Goal: Task Accomplishment & Management: Manage account settings

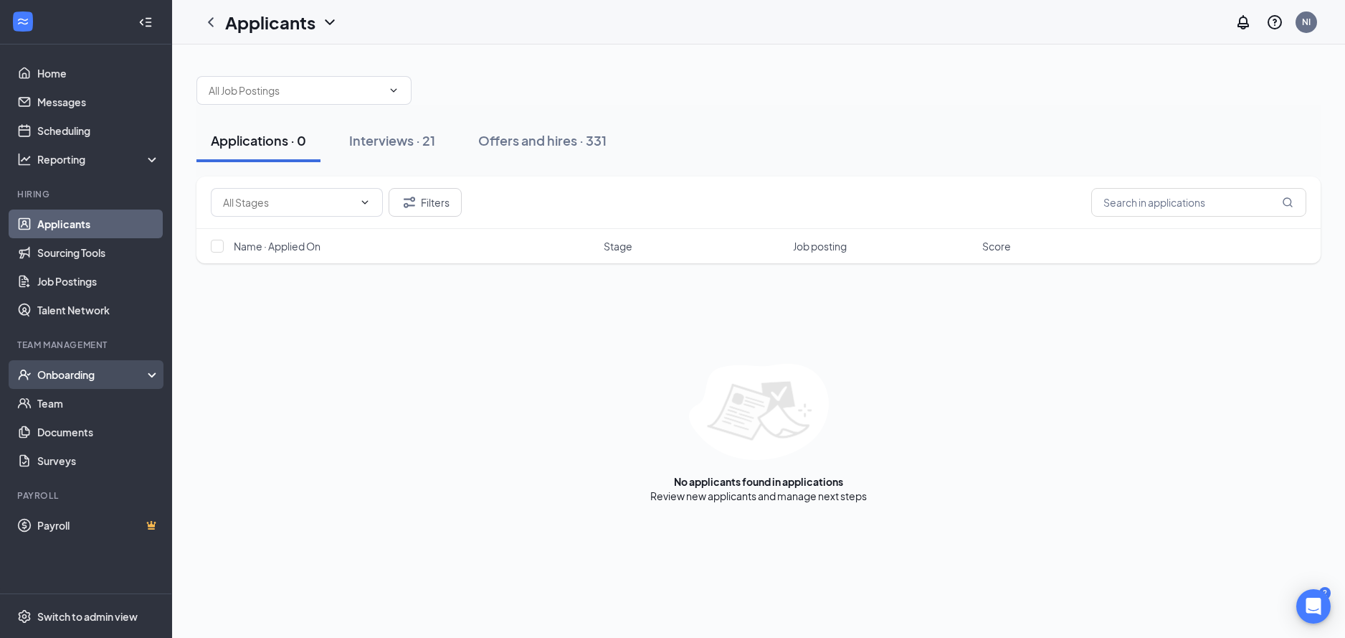
click at [80, 387] on div "Onboarding" at bounding box center [86, 374] width 172 height 29
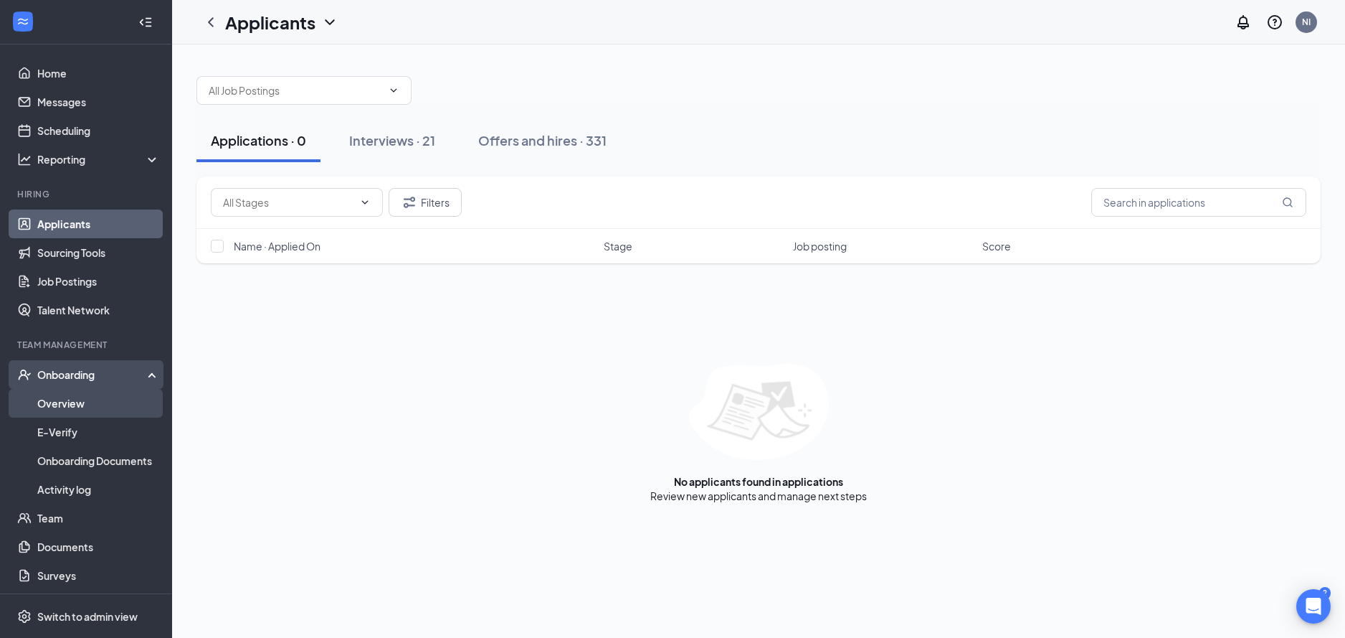
click at [90, 399] on link "Overview" at bounding box center [98, 403] width 123 height 29
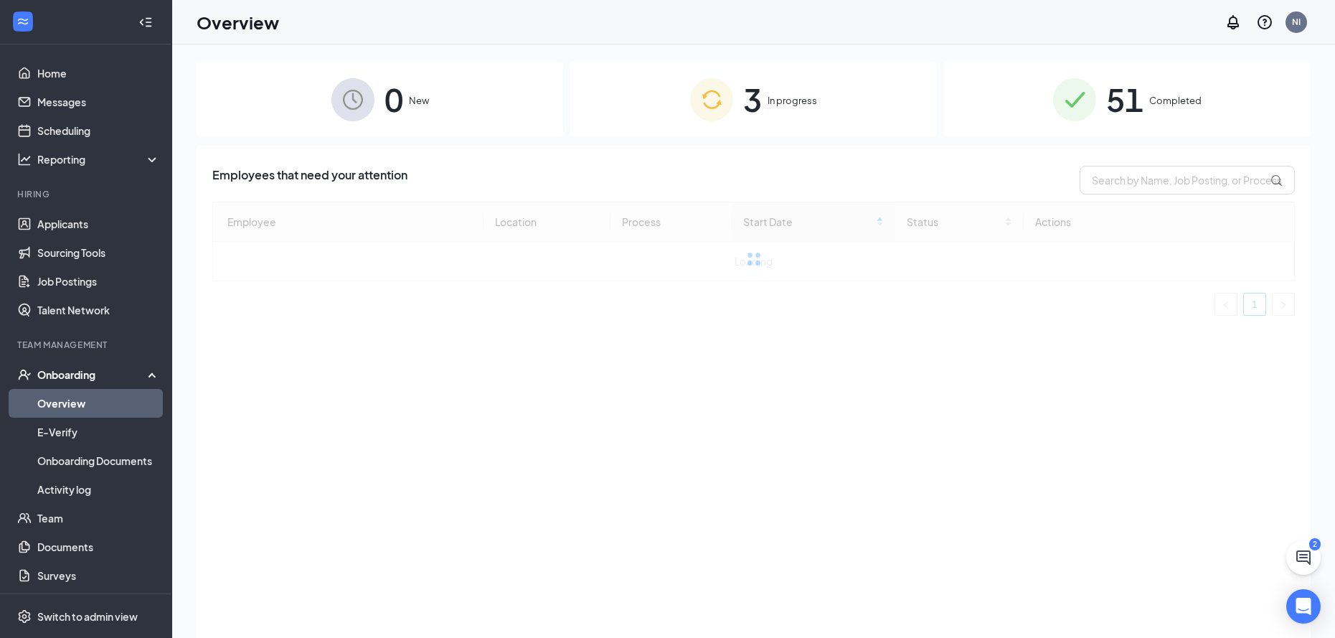
click at [1061, 102] on img at bounding box center [1074, 99] width 43 height 43
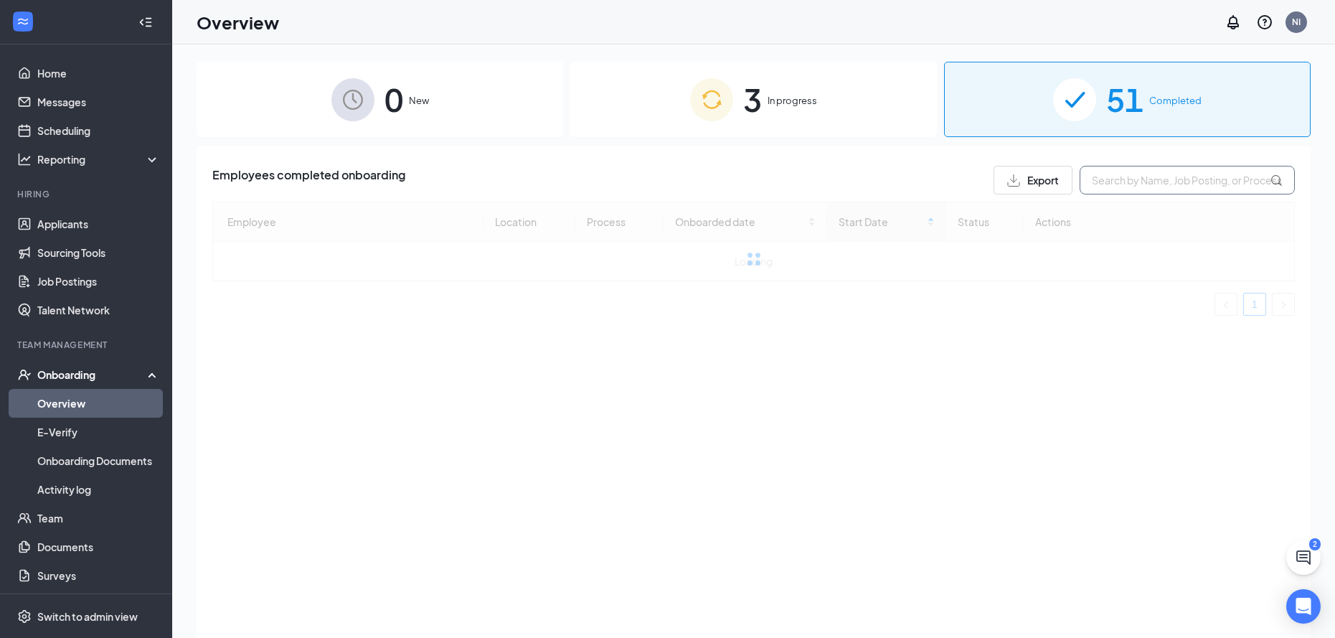
click at [1122, 184] on input "text" at bounding box center [1186, 180] width 215 height 29
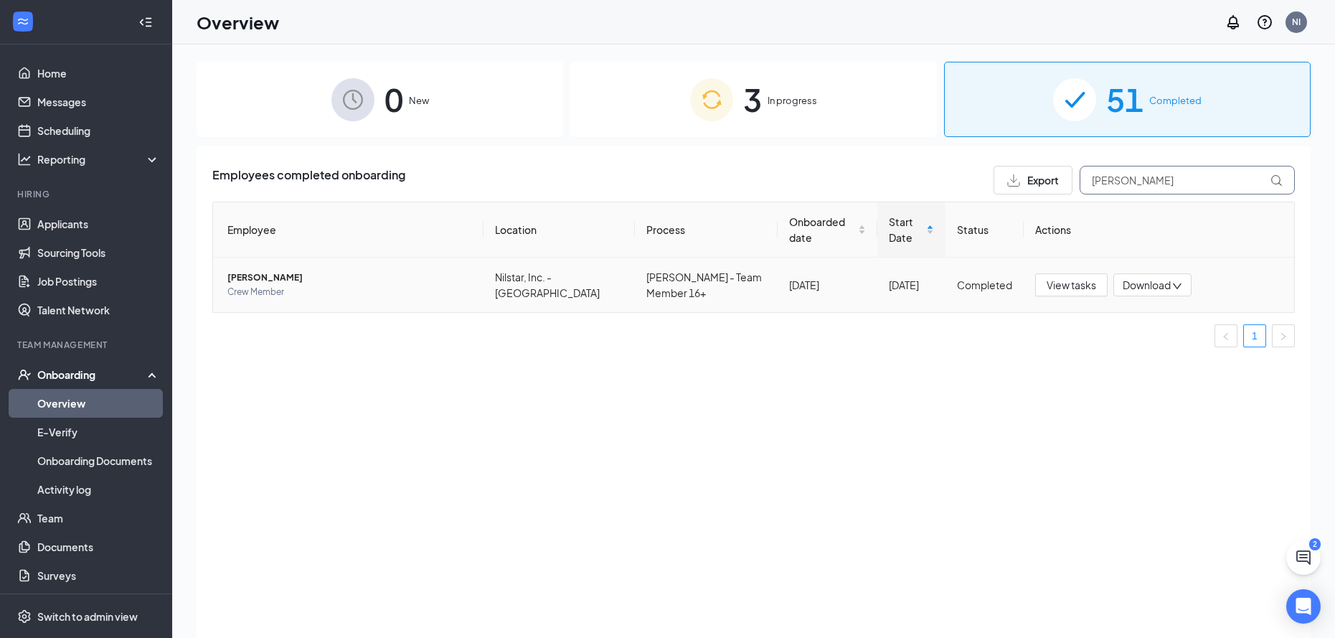
type input "[PERSON_NAME]"
click at [270, 283] on span "[PERSON_NAME]" at bounding box center [349, 277] width 245 height 14
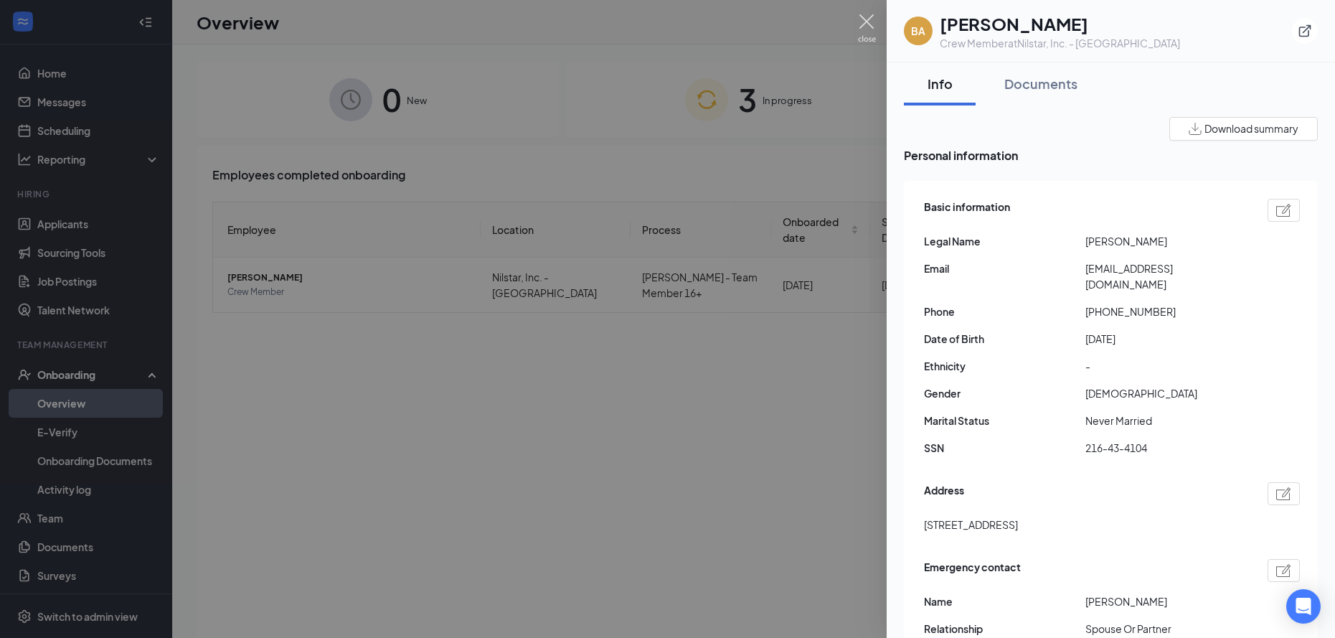
click at [866, 20] on img at bounding box center [867, 28] width 18 height 28
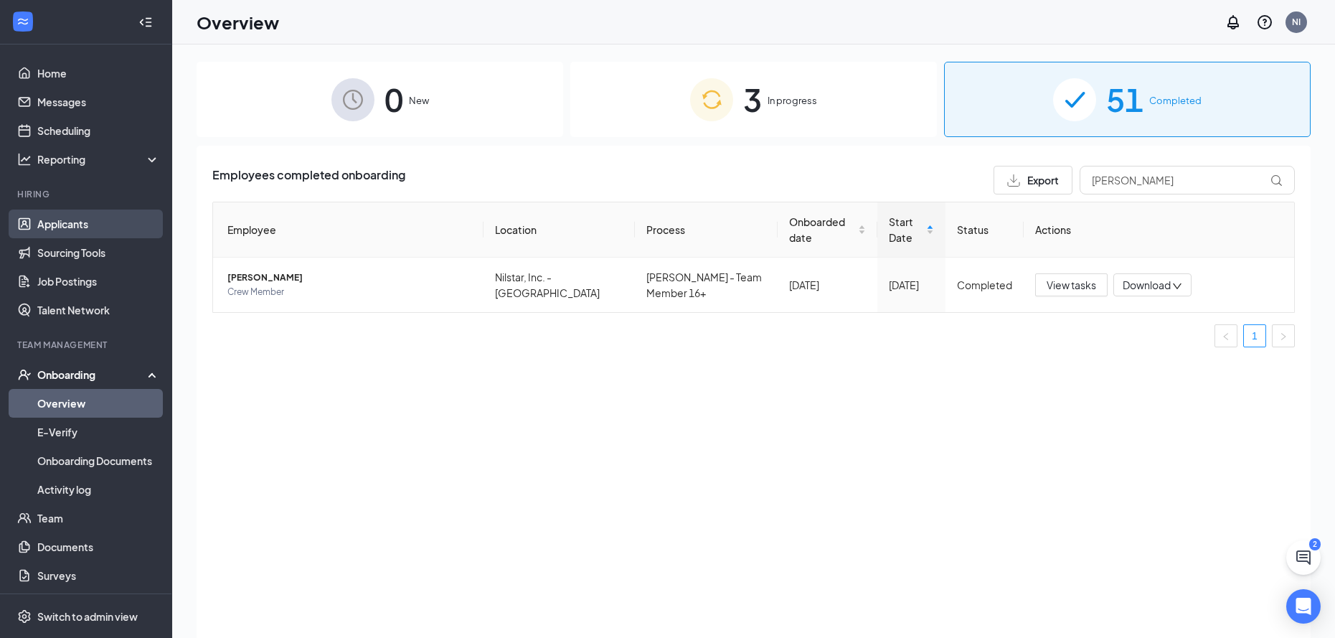
click at [88, 235] on link "Applicants" at bounding box center [98, 223] width 123 height 29
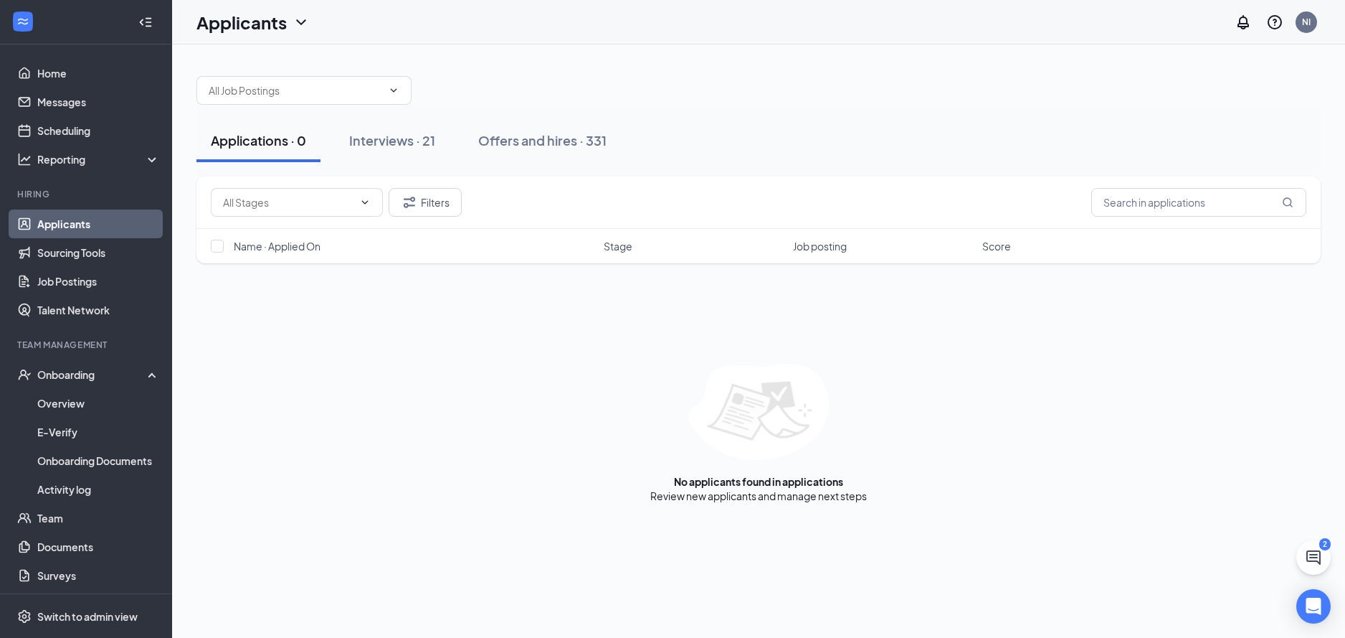
click at [454, 137] on div "Applications · 0 Interviews · 21 Offers and hires · 331" at bounding box center [759, 140] width 1125 height 43
click at [420, 143] on div "Interviews · 21" at bounding box center [392, 140] width 86 height 18
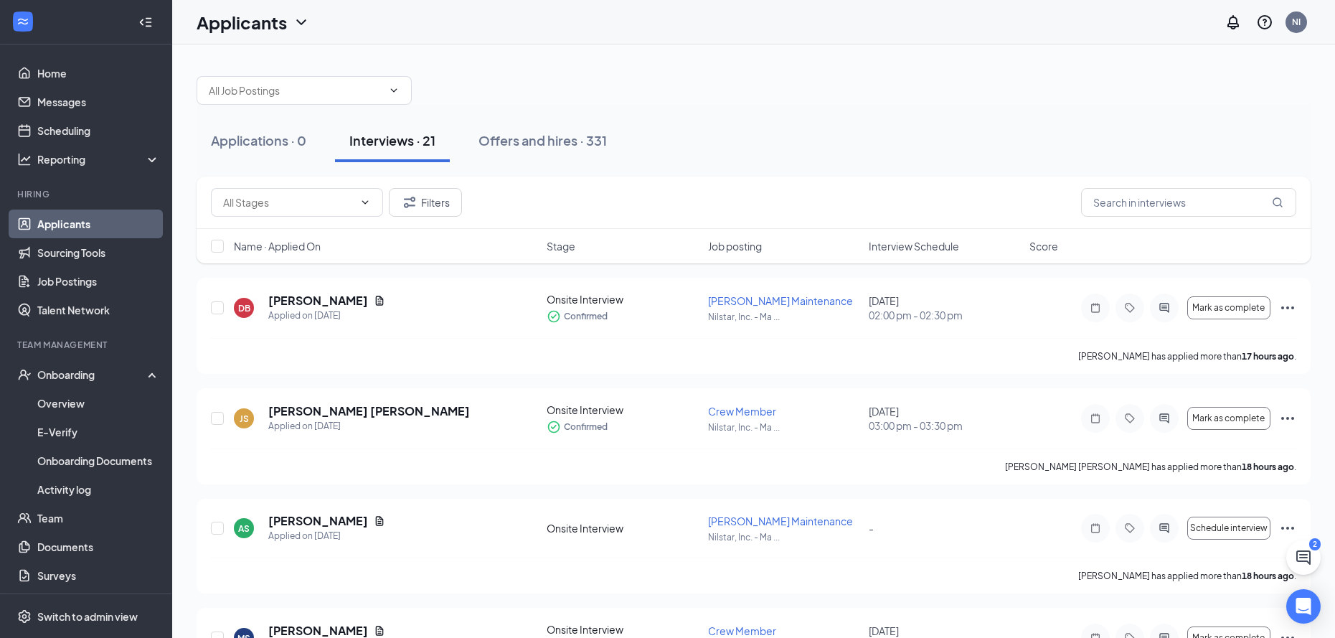
click at [939, 242] on span "Interview Schedule" at bounding box center [914, 246] width 90 height 14
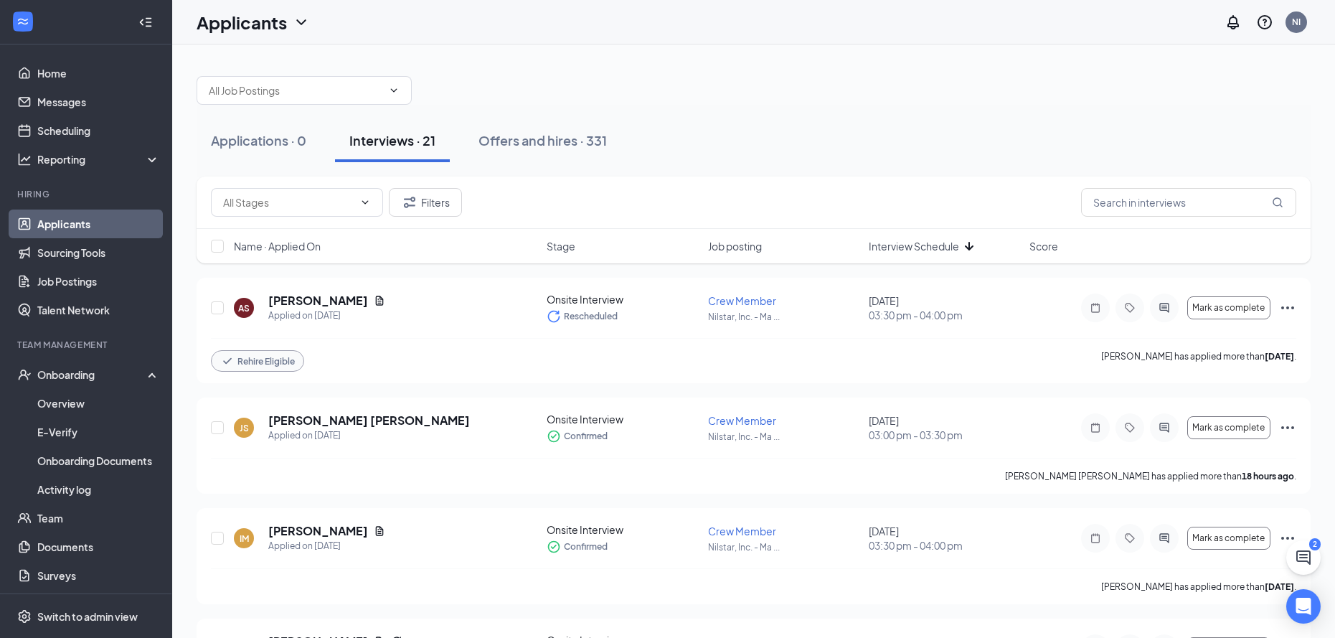
click at [939, 242] on span "Interview Schedule" at bounding box center [914, 246] width 90 height 14
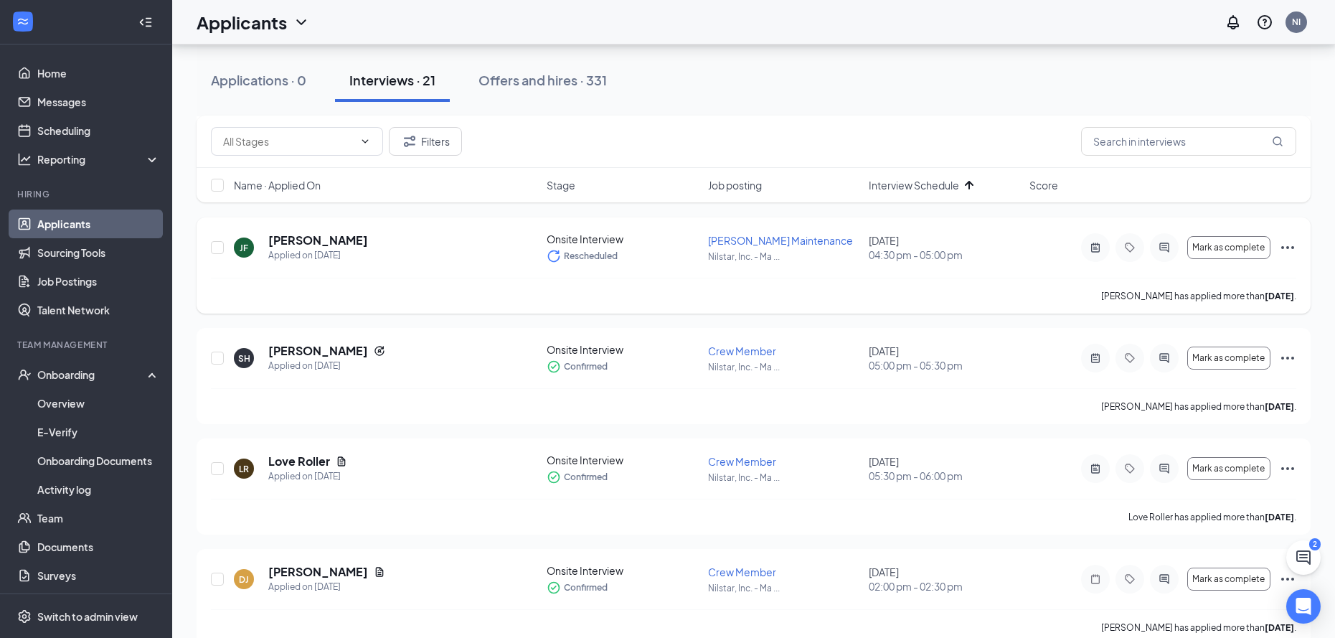
scroll to position [359, 0]
